Goal: Check status: Check status

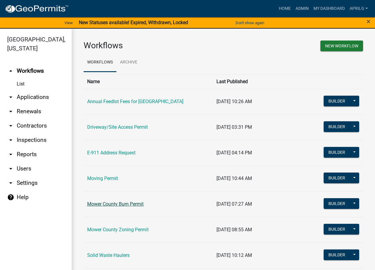
click at [127, 204] on link "Mower County Burn Permit" at bounding box center [115, 205] width 56 height 6
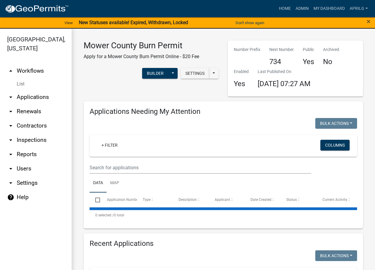
select select "1: 25"
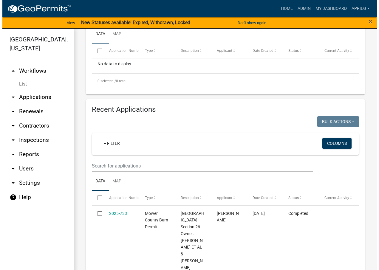
scroll to position [179, 0]
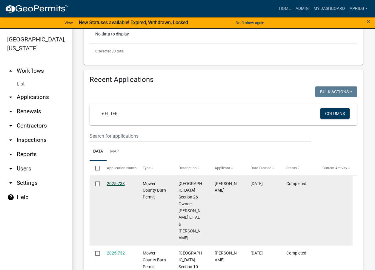
click at [113, 184] on link "2025-733" at bounding box center [116, 184] width 18 height 5
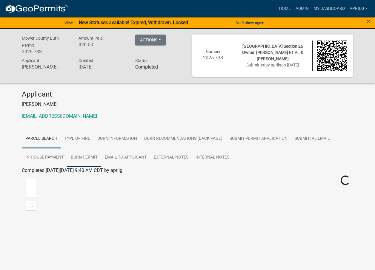
click at [82, 160] on link "Burn Permit" at bounding box center [84, 157] width 34 height 19
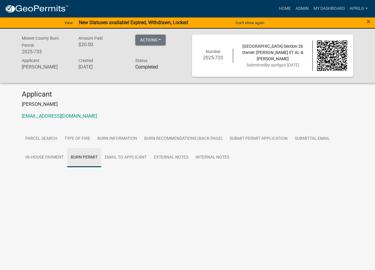
click at [82, 160] on link "Burn Permit" at bounding box center [84, 157] width 34 height 19
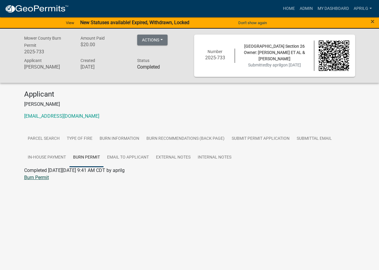
click at [43, 176] on link "Burn Permit" at bounding box center [36, 178] width 25 height 6
drag, startPoint x: 107, startPoint y: 89, endPoint x: 113, endPoint y: 2, distance: 87.1
click at [106, 85] on div "Mower County Burn Permit 2025-733 Amount Paid $20.00 Actions View receipt Print…" at bounding box center [189, 114] width 379 height 171
